Goal: Information Seeking & Learning: Learn about a topic

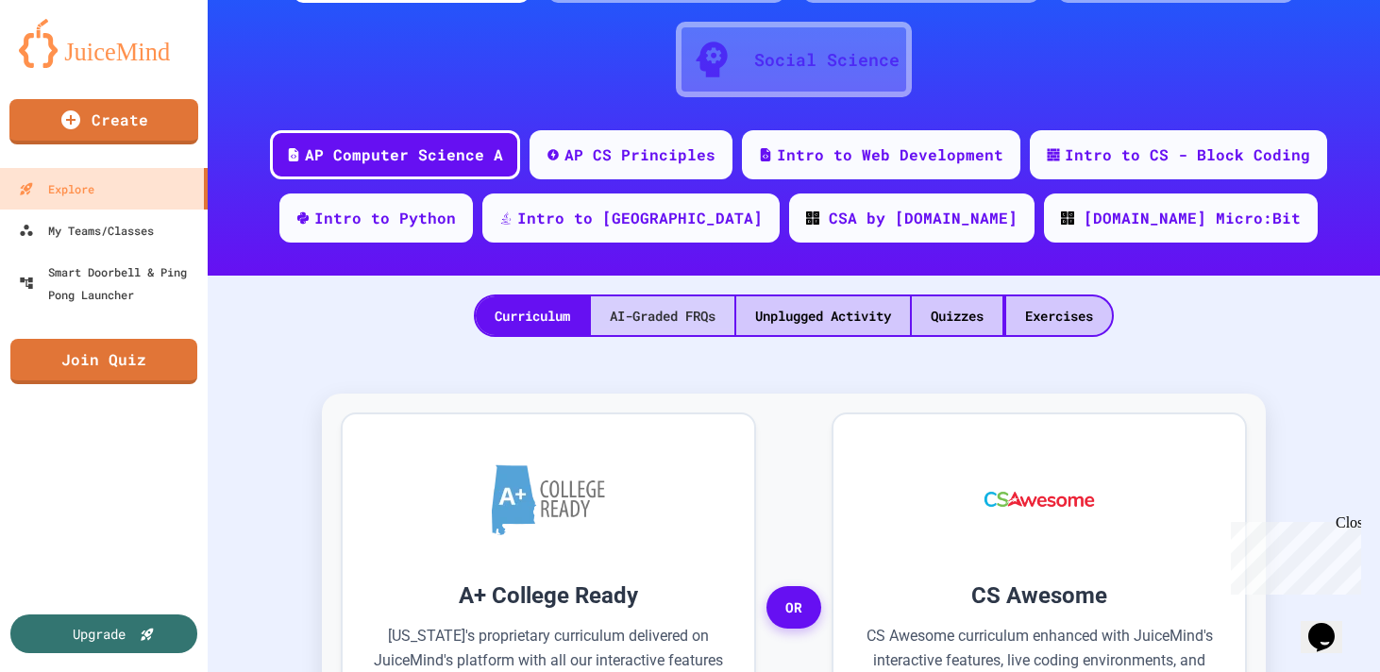
scroll to position [162, 0]
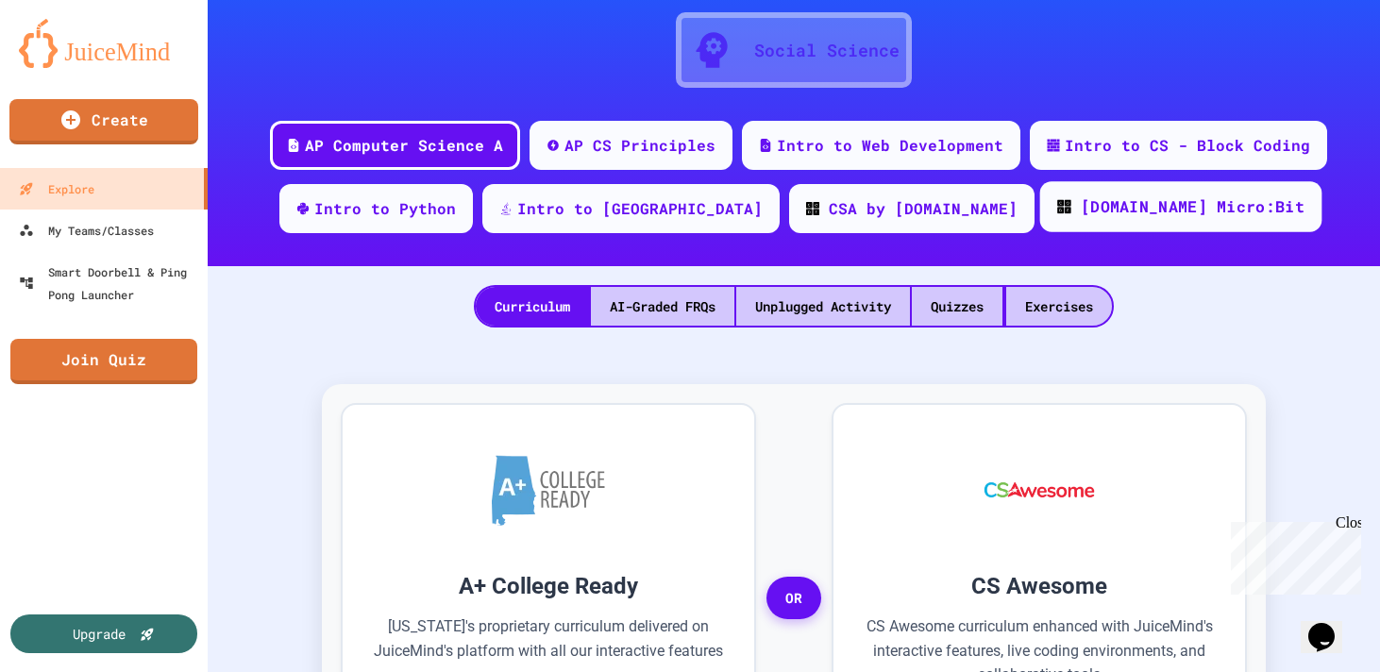
click at [1091, 211] on div "[DOMAIN_NAME] Micro:Bit" at bounding box center [1193, 207] width 224 height 24
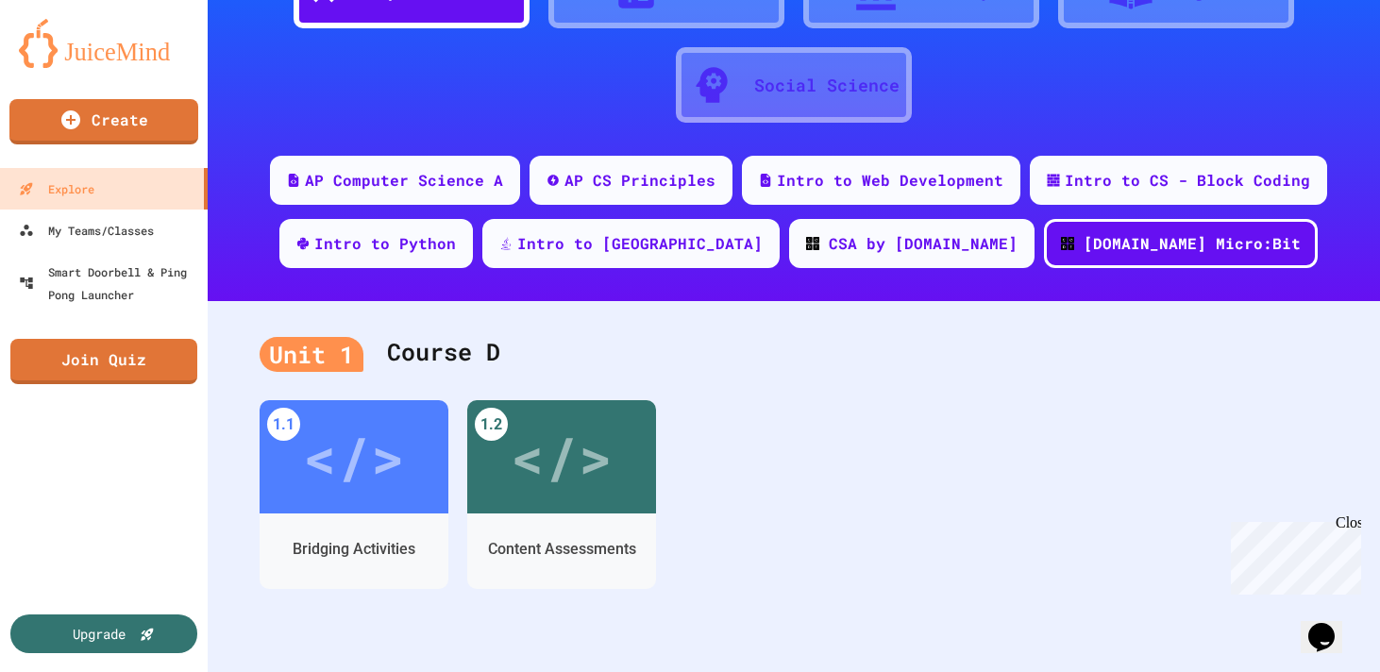
scroll to position [407, 0]
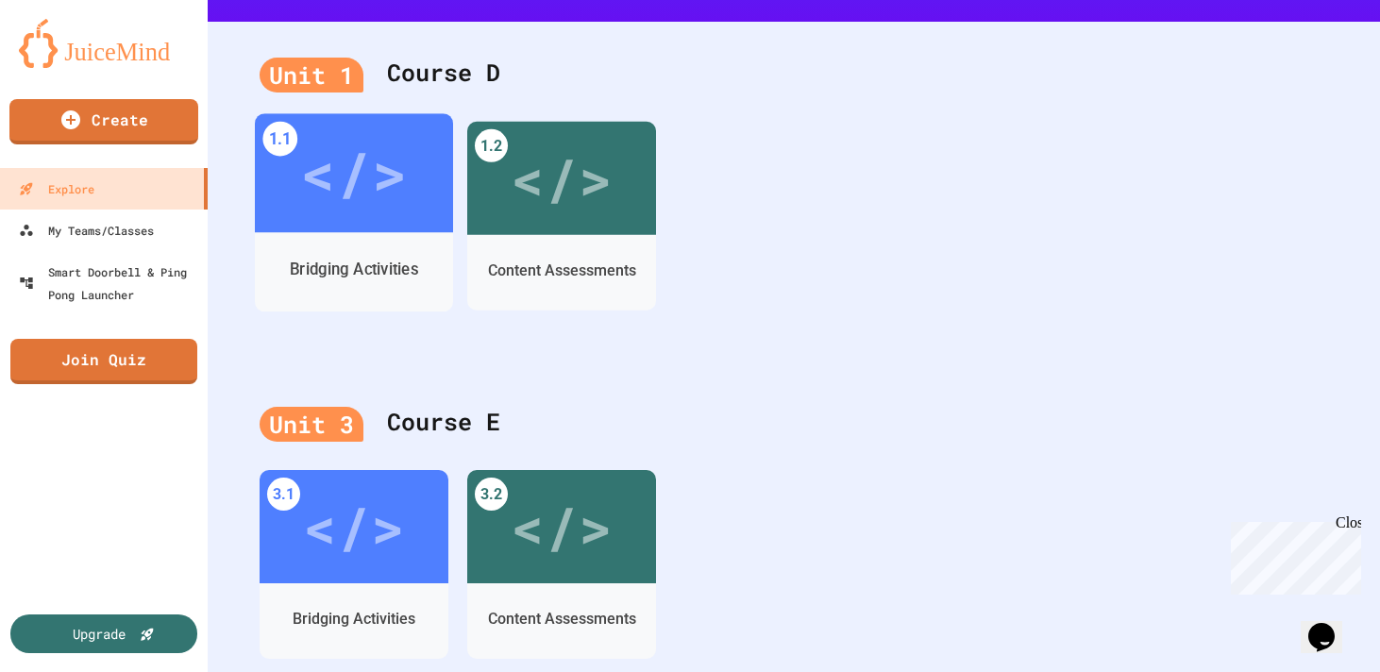
click at [373, 243] on div "Bridging Activities" at bounding box center [354, 270] width 198 height 55
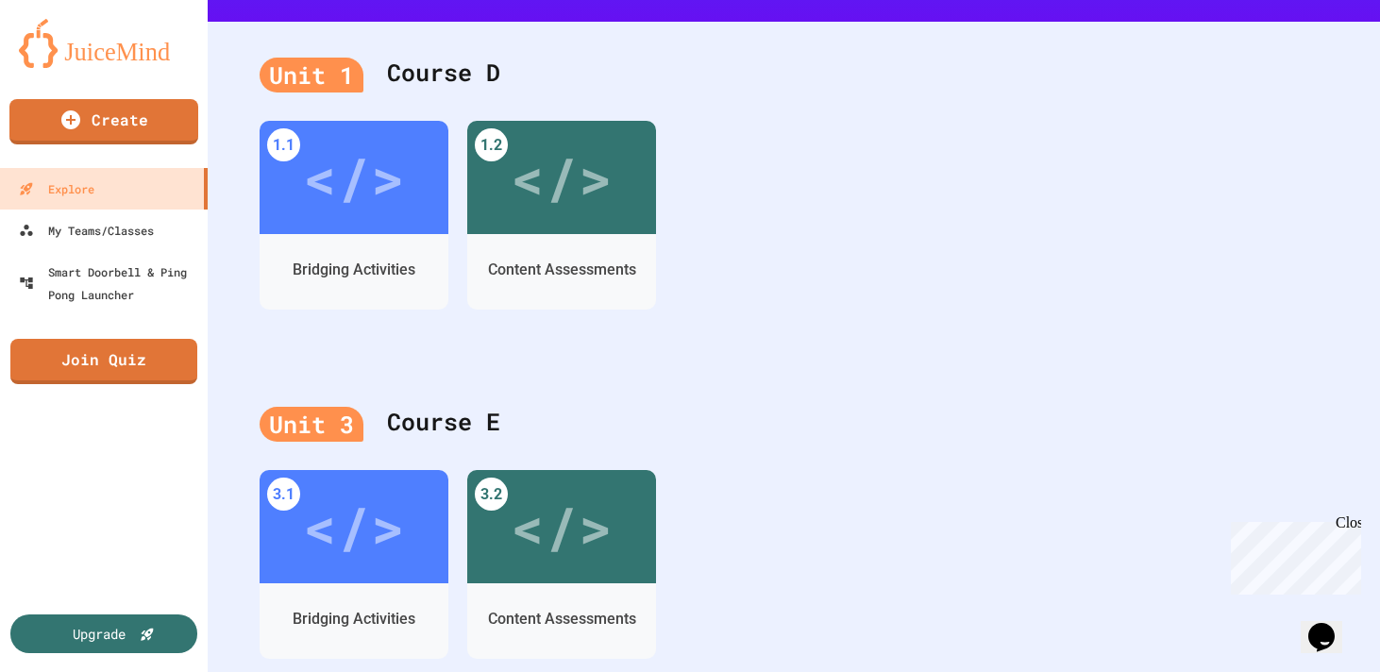
scroll to position [30, 0]
